Goal: Task Accomplishment & Management: Use online tool/utility

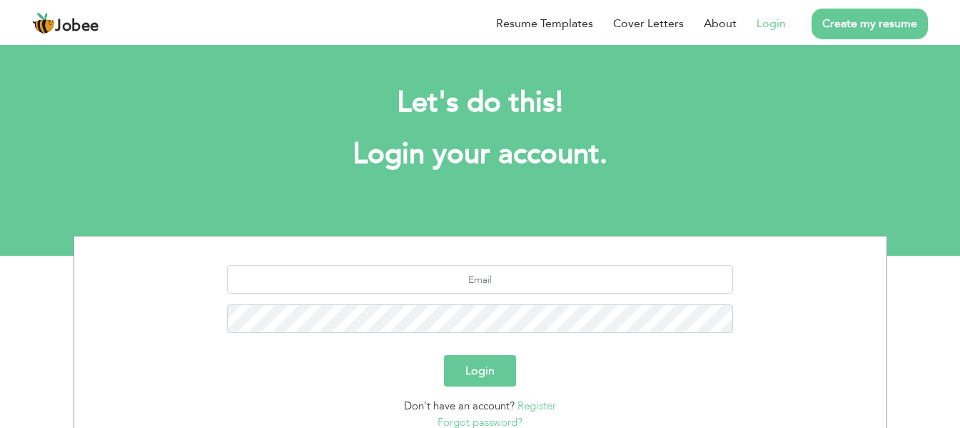
click at [478, 174] on div "Let's do this! Login your account." at bounding box center [480, 135] width 792 height 131
click at [777, 23] on link "Login" at bounding box center [771, 23] width 29 height 17
click at [766, 23] on link "Login" at bounding box center [771, 23] width 29 height 17
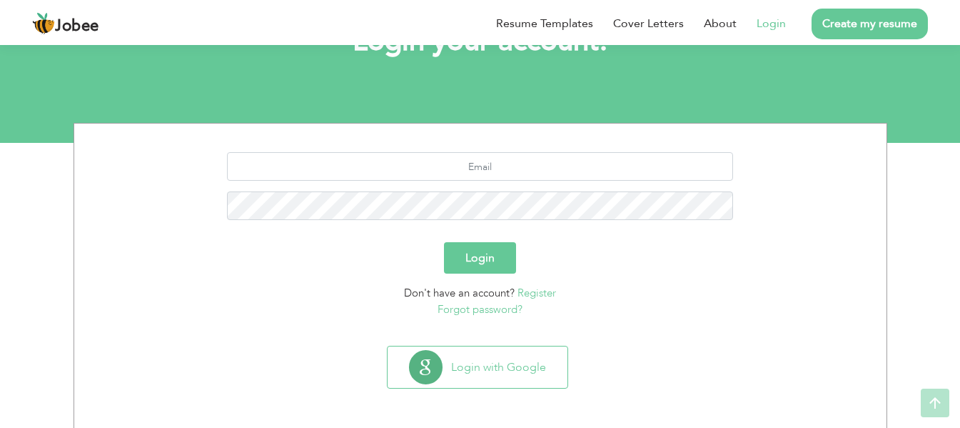
scroll to position [114, 0]
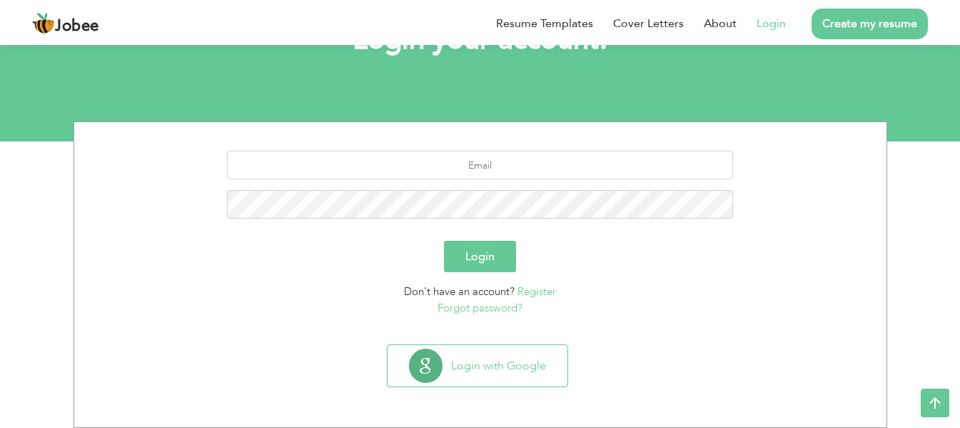
click at [485, 251] on button "Login" at bounding box center [480, 256] width 72 height 31
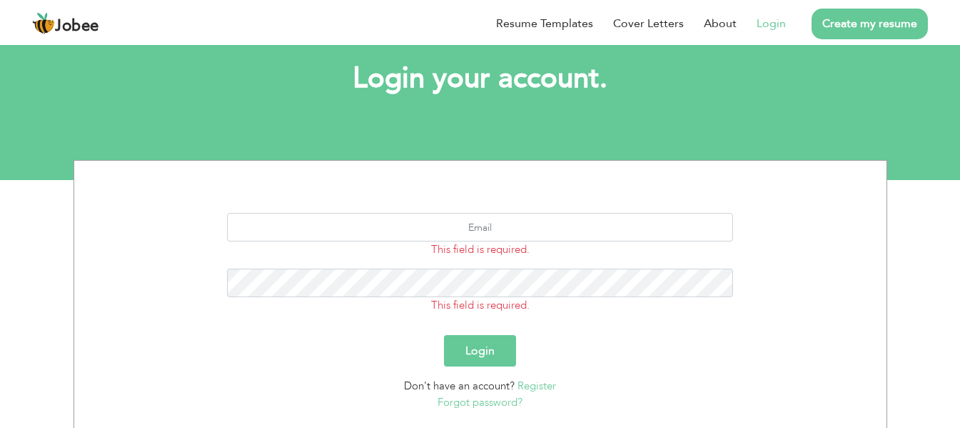
scroll to position [170, 0]
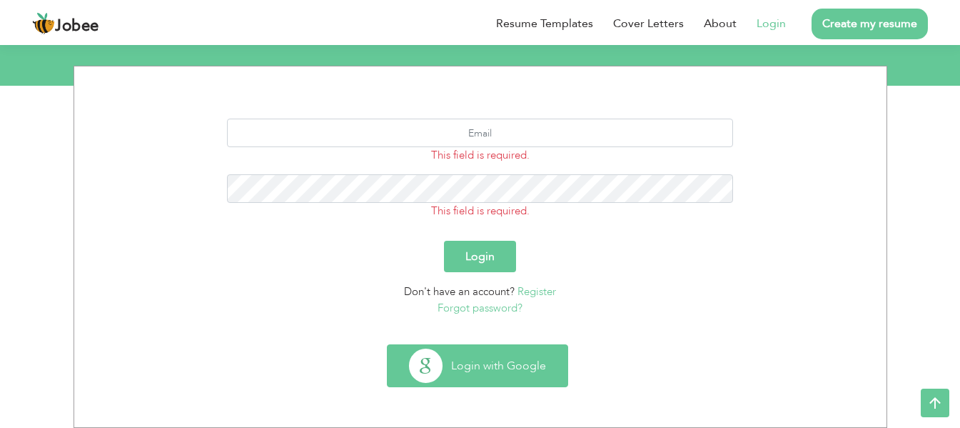
click at [522, 373] on button "Login with Google" at bounding box center [478, 365] width 180 height 41
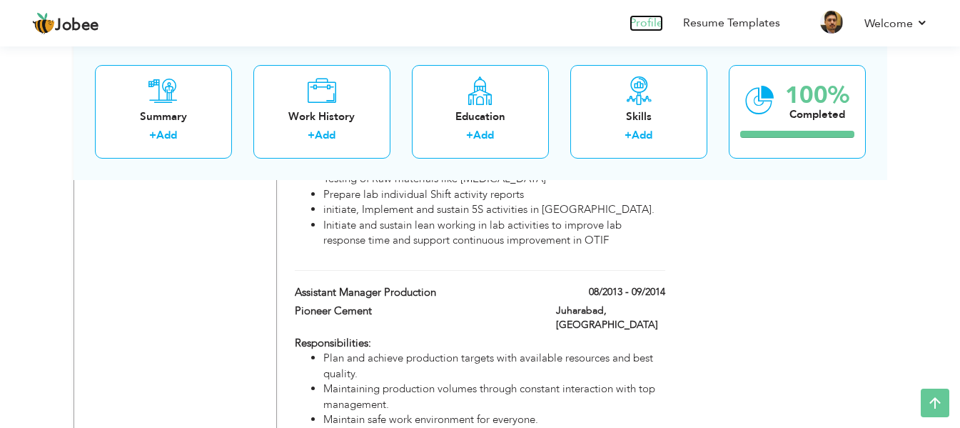
click at [660, 21] on link "Profile" at bounding box center [647, 23] width 34 height 16
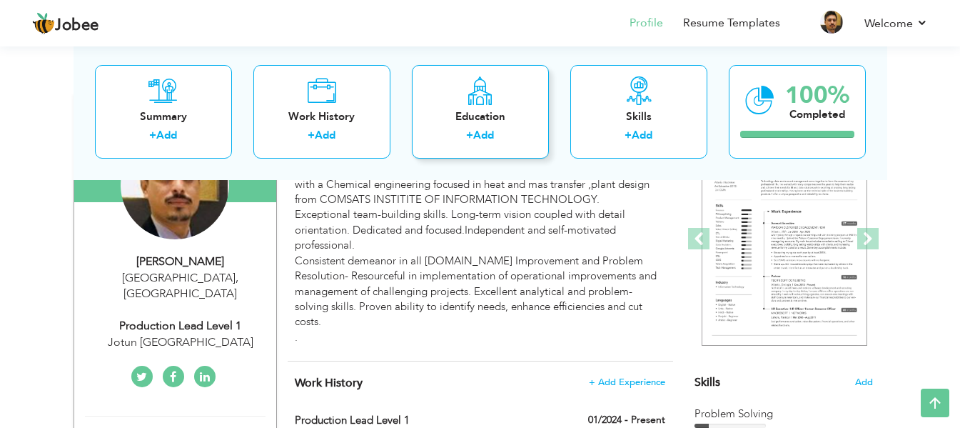
scroll to position [143, 0]
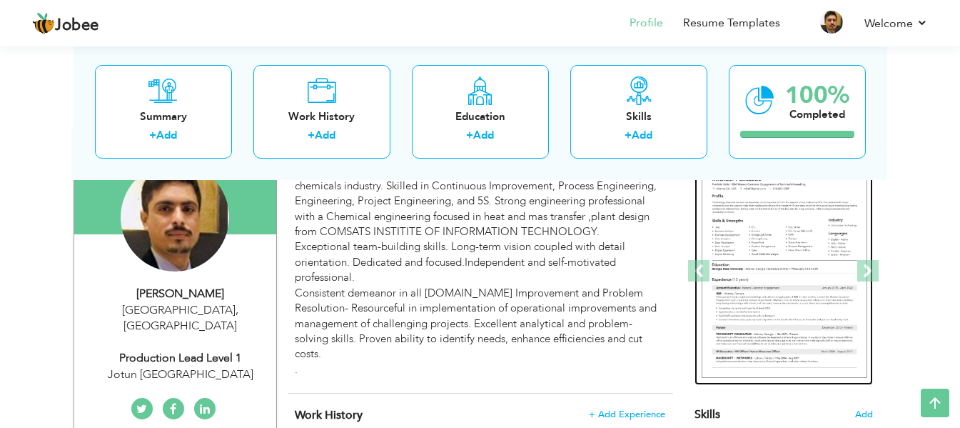
click at [757, 255] on img at bounding box center [785, 271] width 166 height 214
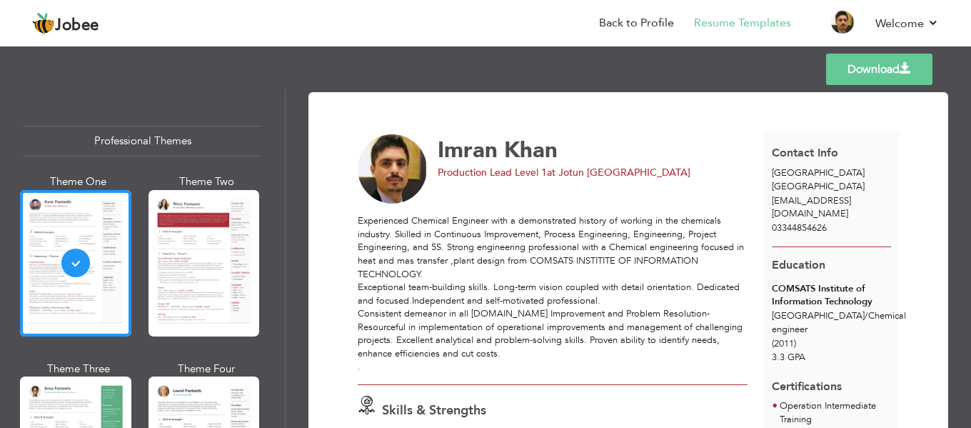
click at [130, 141] on div "Professional Themes" at bounding box center [142, 141] width 239 height 31
click at [183, 136] on div "Professional Themes" at bounding box center [142, 141] width 239 height 31
click at [168, 141] on div "Professional Themes" at bounding box center [142, 141] width 239 height 31
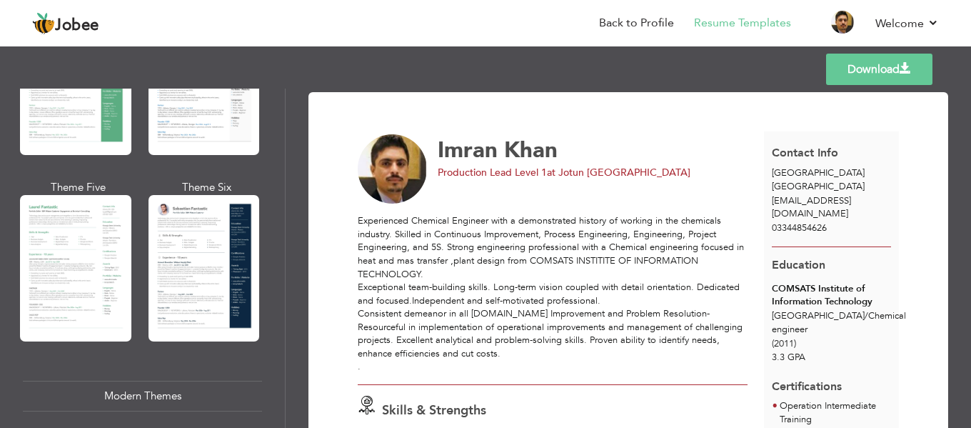
scroll to position [286, 0]
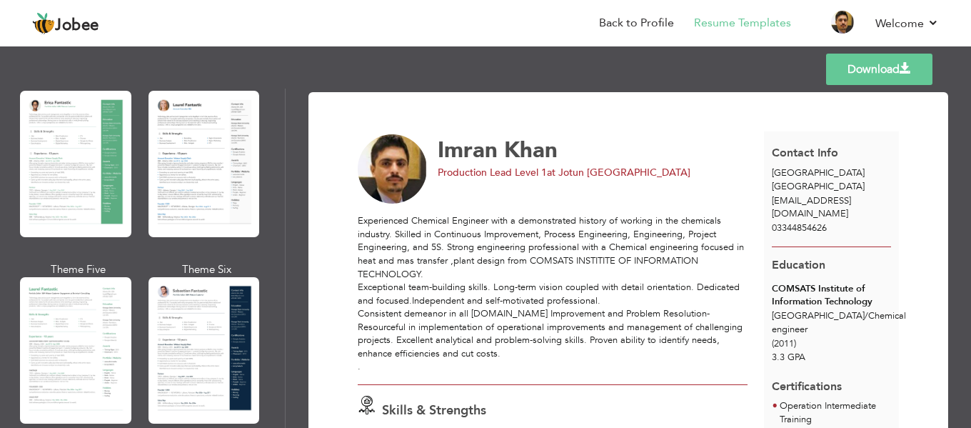
click at [168, 163] on div at bounding box center [203, 164] width 111 height 146
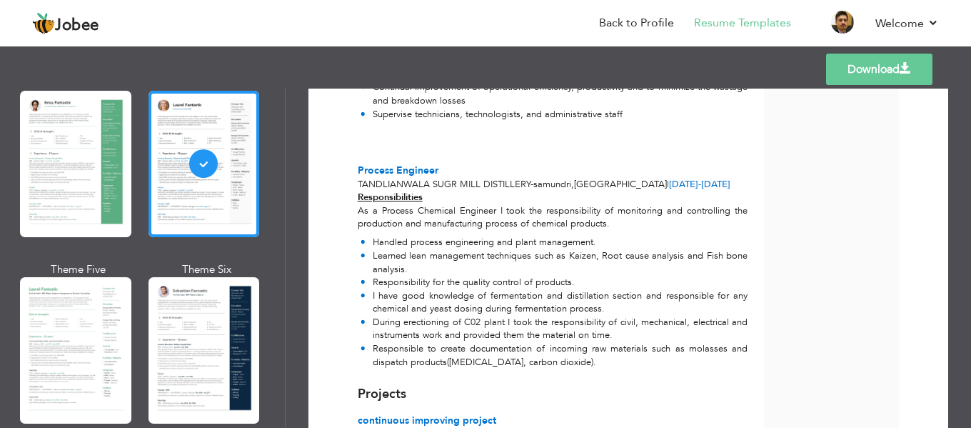
scroll to position [1725, 0]
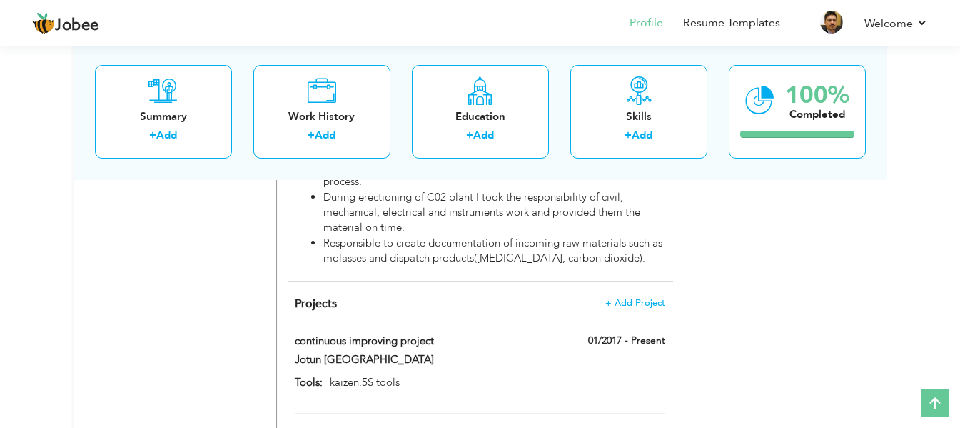
scroll to position [2337, 0]
